Goal: Information Seeking & Learning: Learn about a topic

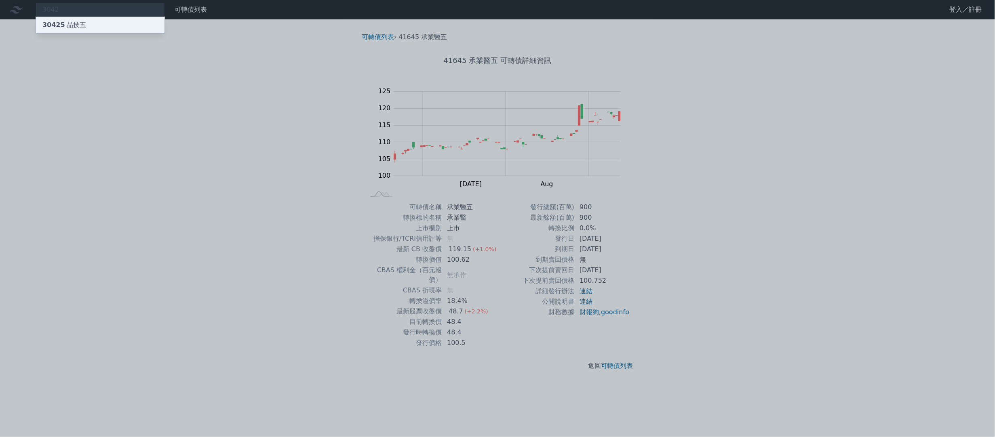
type input "3042"
click at [141, 17] on div "30425 晶技五" at bounding box center [100, 25] width 129 height 16
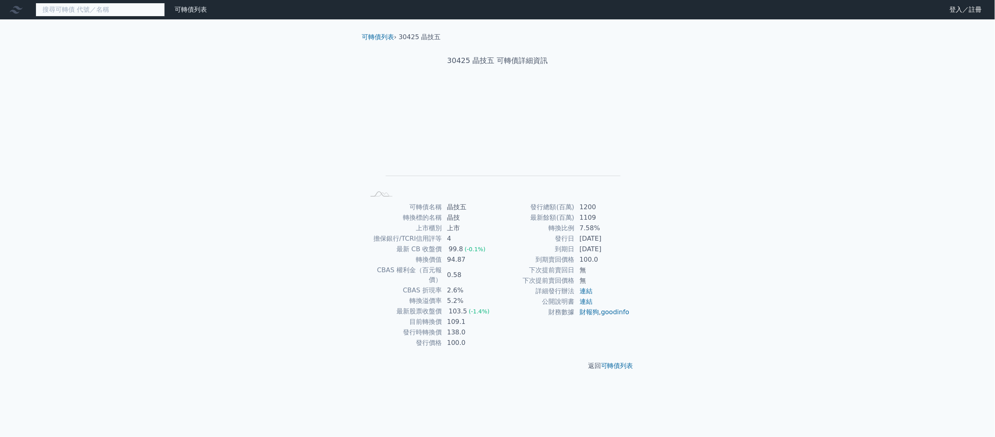
click at [93, 9] on input at bounding box center [100, 10] width 129 height 14
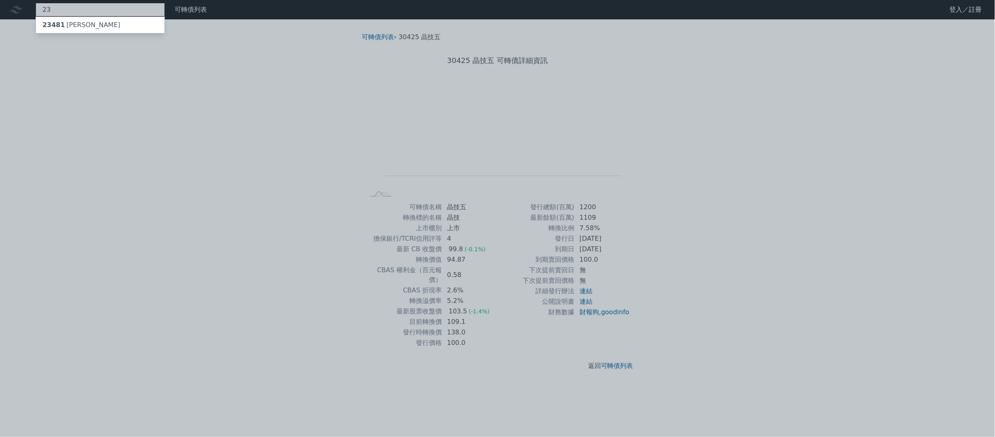
type input "2"
type input "2436"
click at [99, 21] on div "24361 偉詮電一 113.25 -0.25%" at bounding box center [100, 25] width 129 height 16
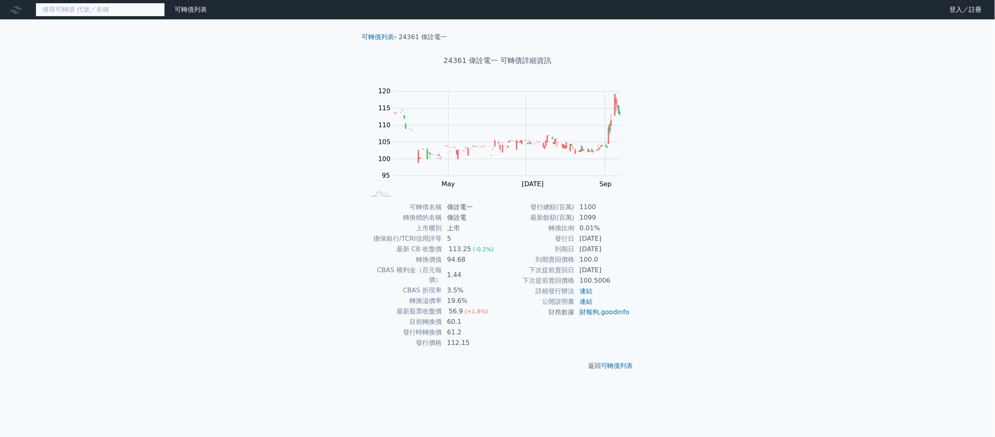
click at [116, 10] on input at bounding box center [100, 10] width 129 height 14
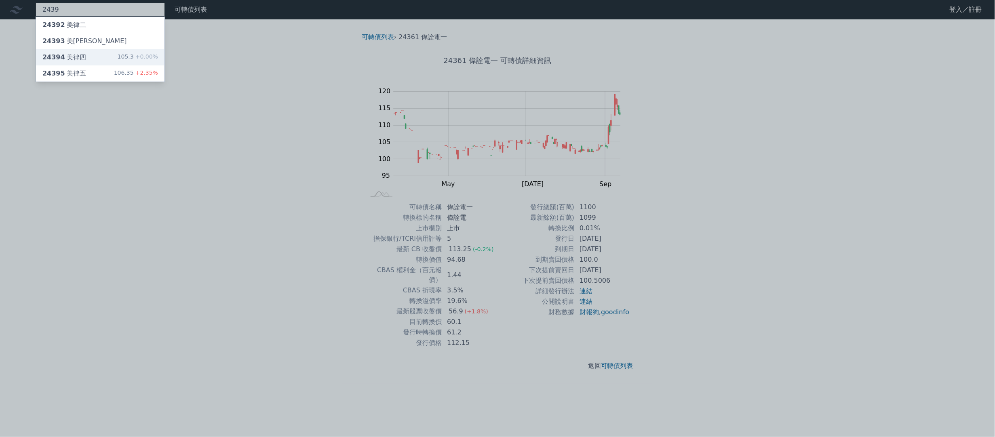
type input "2439"
click at [109, 58] on div "24394 美律四 105.3 +0.00%" at bounding box center [100, 57] width 129 height 16
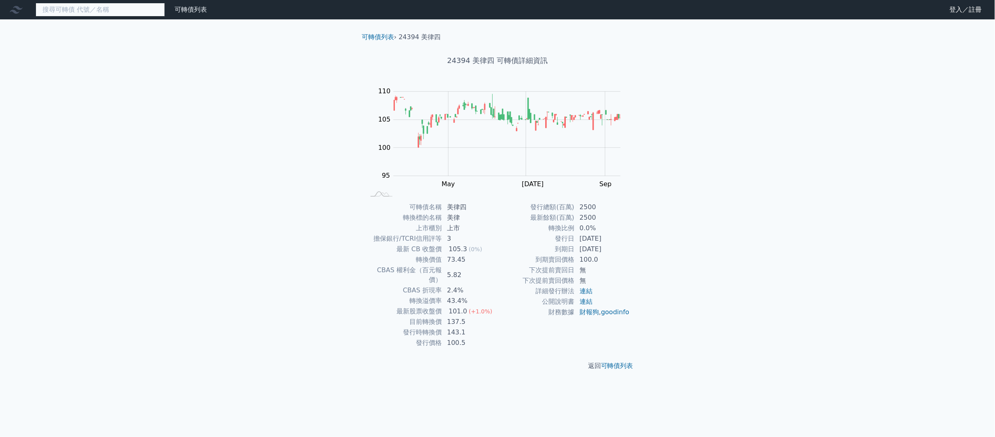
click at [84, 10] on input at bounding box center [100, 10] width 129 height 14
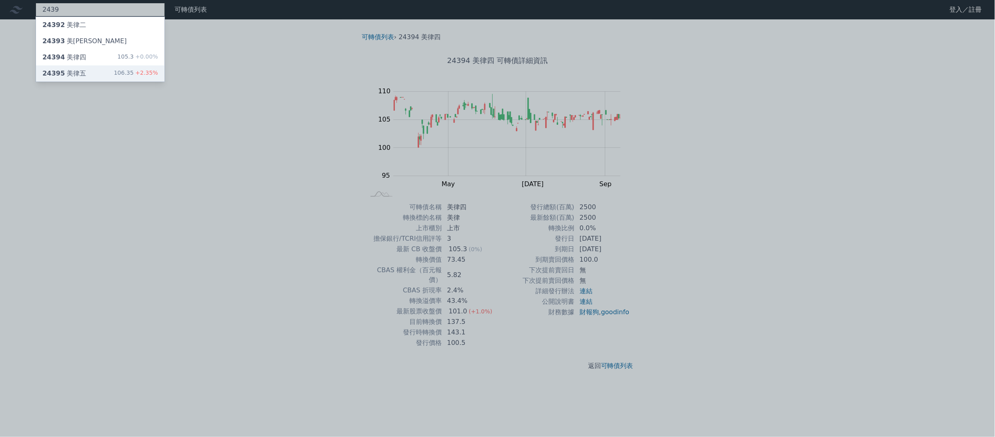
type input "2439"
click at [94, 72] on div "24395 美律五 106.35 +2.35%" at bounding box center [100, 73] width 129 height 16
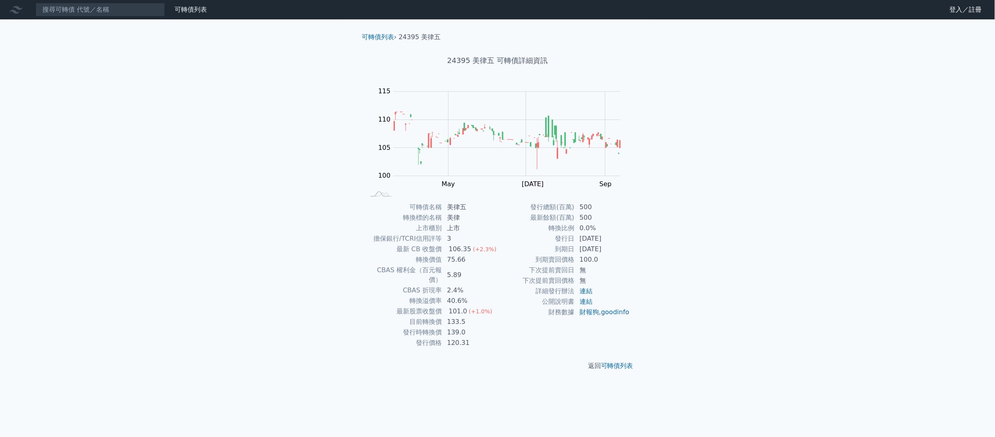
click at [726, 310] on div "可轉債列表 財務數據 可轉債列表 財務數據 登入／註冊 登入／註冊 可轉債列表 › 24395 美律五 24395 美律五 可轉債詳細資訊 Zoom Out …" at bounding box center [497, 218] width 995 height 437
click at [142, 263] on div "可轉債列表 財務數據 可轉債列表 財務數據 登入／註冊 登入／註冊 可轉債列表 › 24395 美律五 24395 美律五 可轉債詳細資訊 Zoom Out …" at bounding box center [497, 218] width 995 height 437
click at [128, 88] on div "可轉債列表 財務數據 可轉債列表 財務數據 登入／註冊 登入／註冊 可轉債列表 › 24395 美律五 24395 美律五 可轉債詳細資訊 Zoom Out …" at bounding box center [497, 218] width 995 height 437
drag, startPoint x: 449, startPoint y: 59, endPoint x: 493, endPoint y: 60, distance: 43.7
click at [493, 60] on h1 "24395 美律五 可轉債詳細資訊" at bounding box center [497, 60] width 285 height 11
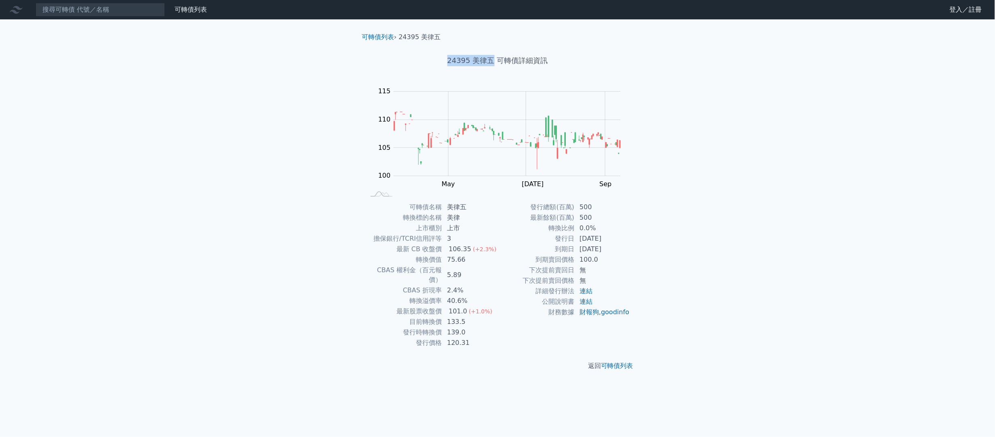
copy h1 "24395 美律五"
click at [766, 250] on div "可轉債列表 財務數據 可轉債列表 財務數據 登入／註冊 登入／註冊 可轉債列表 › 24395 美律五 24395 美律五 可轉債詳細資訊 Zoom Out …" at bounding box center [497, 218] width 995 height 437
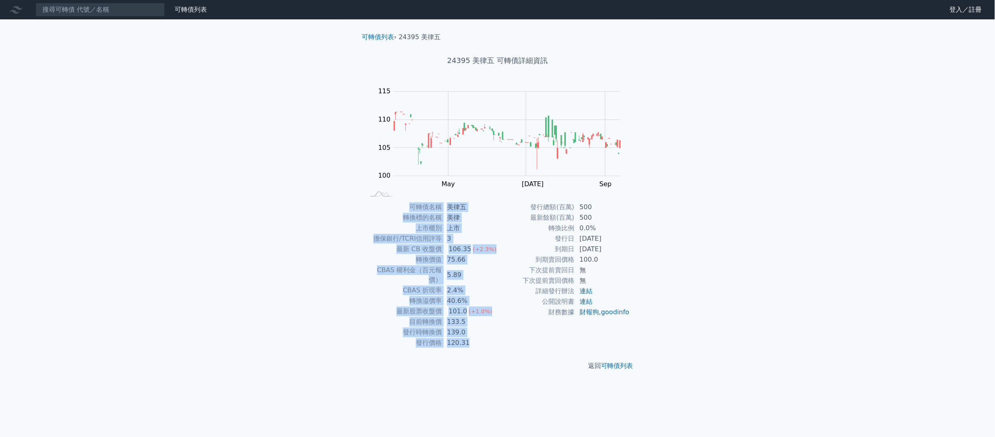
drag, startPoint x: 410, startPoint y: 205, endPoint x: 469, endPoint y: 337, distance: 145.1
click at [469, 337] on tbody "可轉債名稱 美律五 轉換標的名稱 美律 上市櫃別 上市 擔保銀行/TCRI信用評等 3 最新 CB 收盤價 106.35 (+2.3%) 轉換價值 75.66…" at bounding box center [431, 275] width 133 height 146
copy tbody "可轉債名稱 美律五 轉換標的名稱 美律 上市櫃別 上市 擔保銀行/TCRI信用評等 3 最新 CB 收盤價 106.35 (+2.3%) 轉換價值 75.66…"
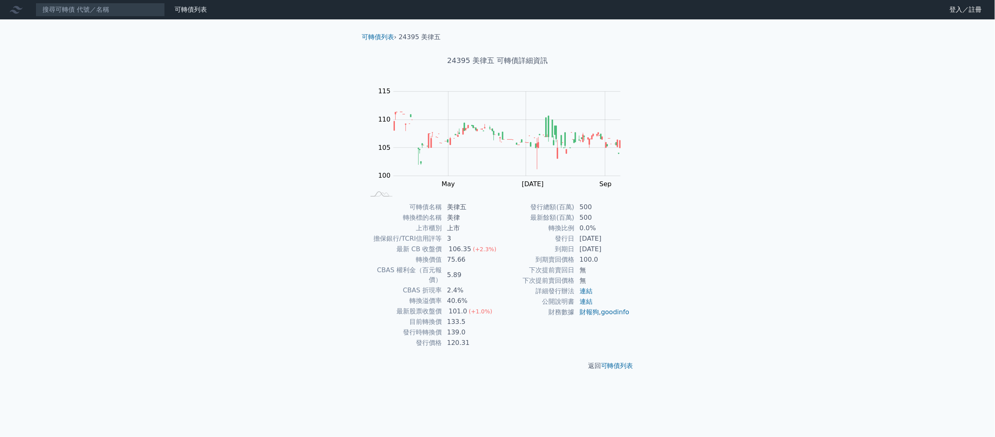
click at [792, 188] on div "可轉債列表 財務數據 可轉債列表 財務數據 登入／註冊 登入／註冊 可轉債列表 › 24395 美律五 24395 美律五 可轉債詳細資訊 Zoom Out …" at bounding box center [497, 218] width 995 height 437
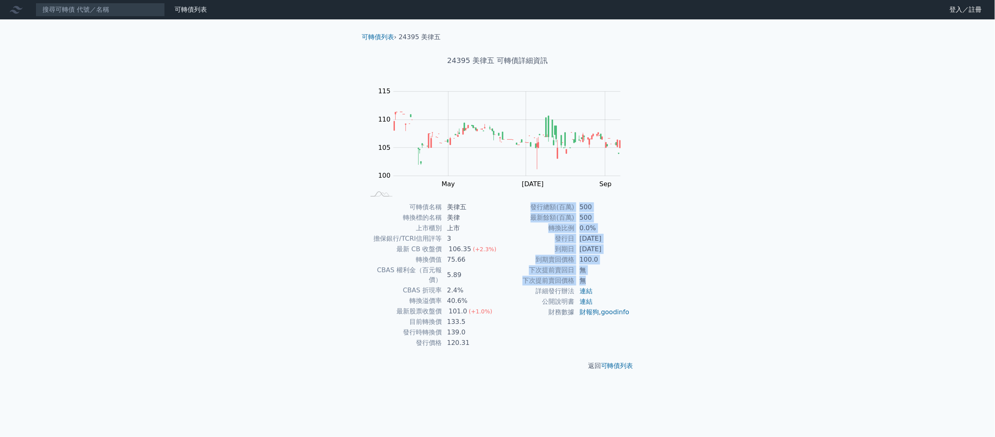
drag, startPoint x: 533, startPoint y: 203, endPoint x: 600, endPoint y: 282, distance: 103.3
click at [600, 282] on tbody "發行總額(百萬) 500 最新餘額(百萬) 500 轉換比例 0.0% 發行日 [DATE] 到期日 [DATE] 到期賣回價格 100.0 下次提前賣回日 …" at bounding box center [564, 260] width 133 height 116
copy tbody "發行總額(百萬) 500 最新餘額(百萬) 500 轉換比例 0.0% 發行日 [DATE] 到期日 [DATE] 到期賣回價格 100.0 下次提前賣回日 …"
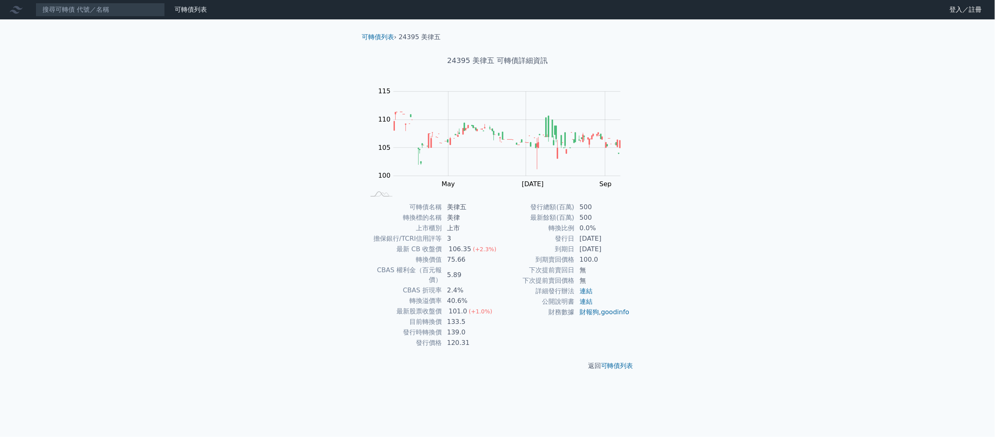
click at [163, 184] on div "可轉債列表 財務數據 可轉債列表 財務數據 登入／註冊 登入／註冊 可轉債列表 › 24395 美律五 24395 美律五 可轉債詳細資訊 Zoom Out …" at bounding box center [497, 218] width 995 height 437
click at [118, 13] on input at bounding box center [100, 10] width 129 height 14
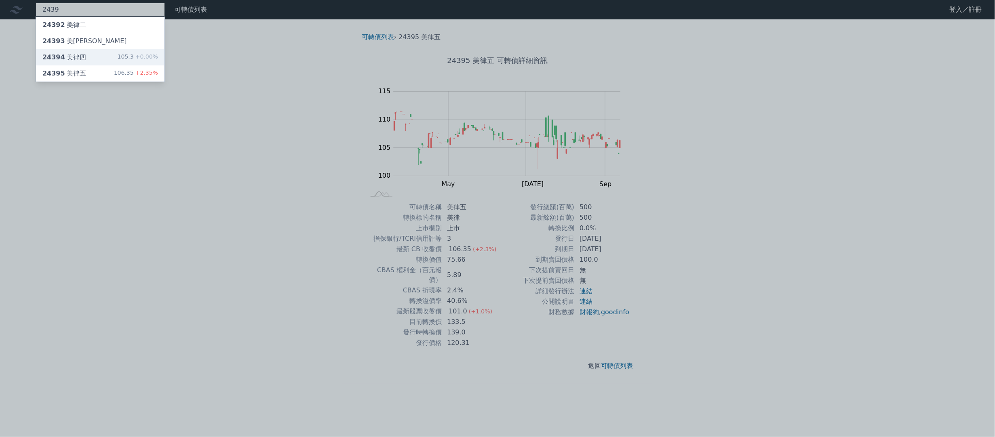
type input "2439"
click at [113, 56] on div "24394 美律四 105.3 +0.00%" at bounding box center [100, 57] width 129 height 16
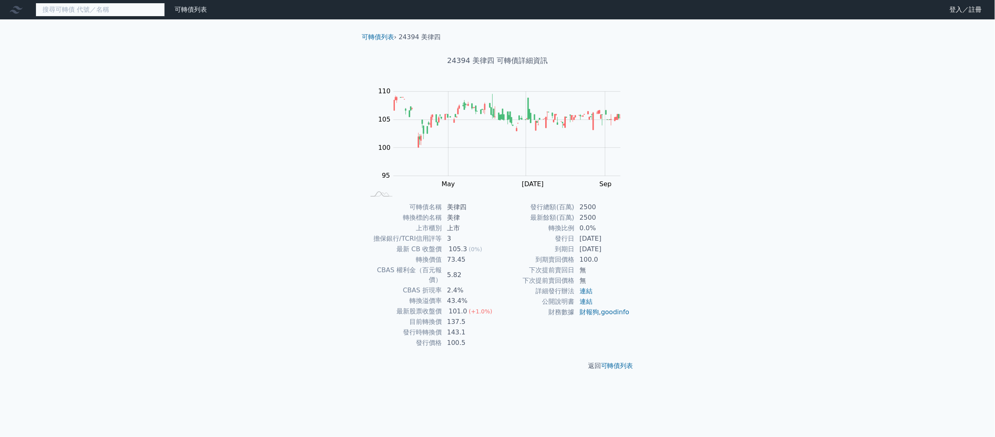
click at [83, 13] on input at bounding box center [100, 10] width 129 height 14
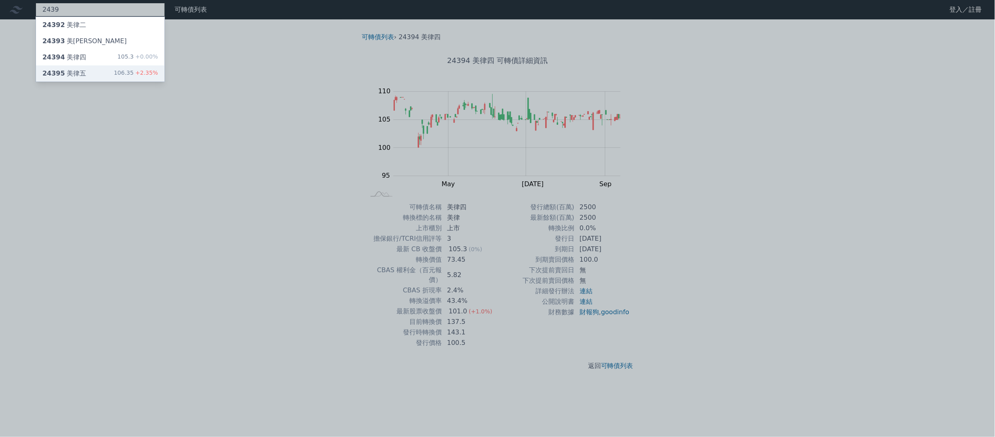
type input "2439"
click at [94, 73] on div "24395 美律五 106.35 +2.35%" at bounding box center [100, 73] width 129 height 16
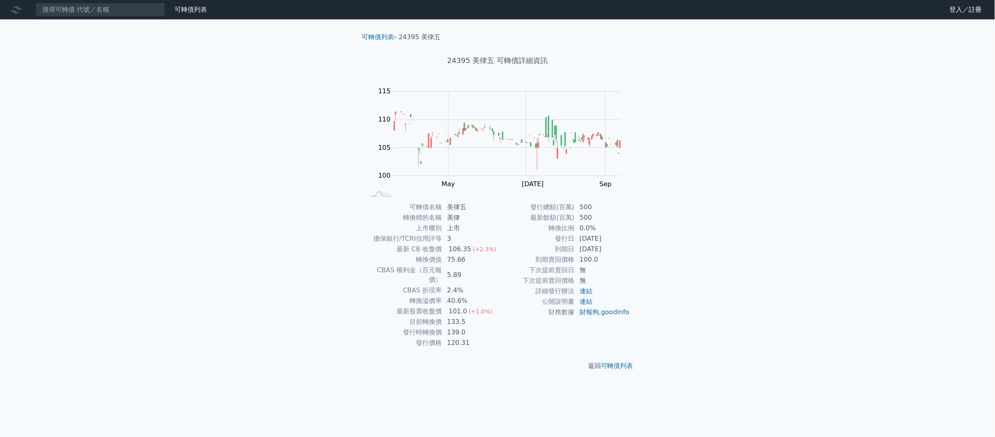
click at [144, 240] on div "可轉債列表 財務數據 可轉債列表 財務數據 登入／註冊 登入／註冊 可轉債列表 › 24395 美律五 24395 美律五 可轉債詳細資訊 Zoom Out …" at bounding box center [497, 218] width 995 height 437
